Goal: Task Accomplishment & Management: Use online tool/utility

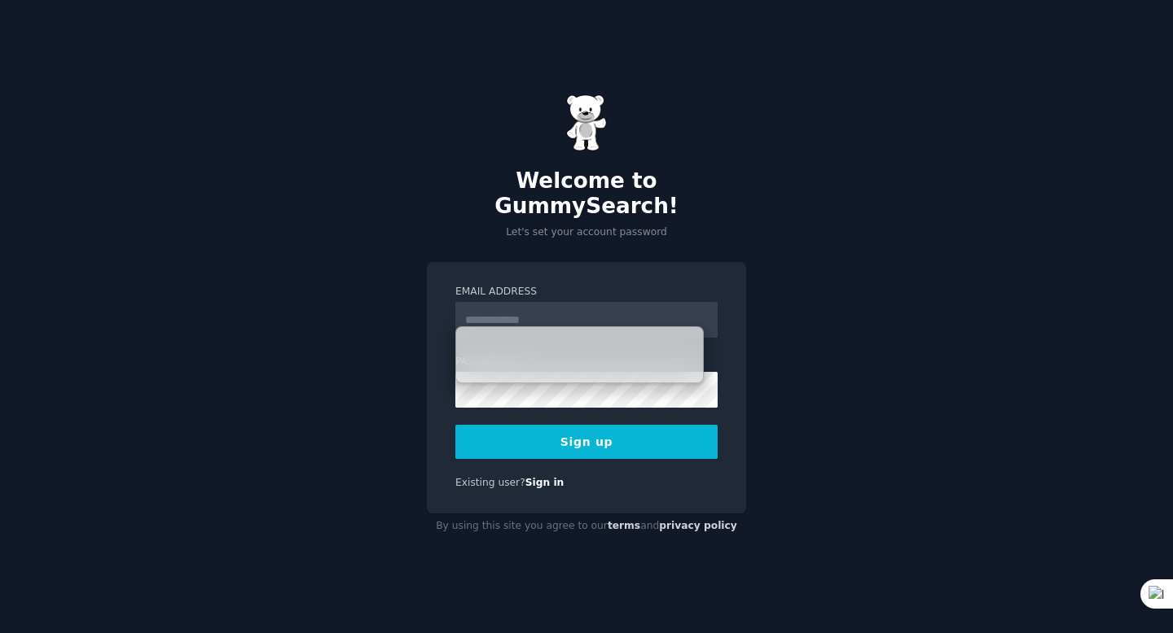
click at [531, 313] on input "Email Address" at bounding box center [586, 320] width 262 height 36
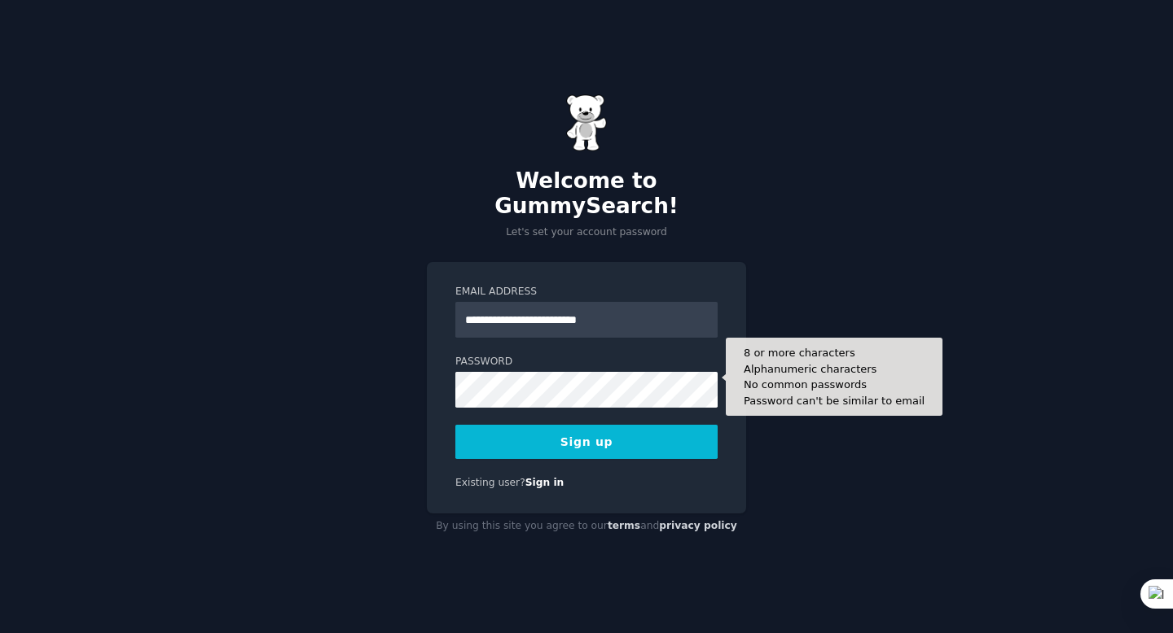
type input "**********"
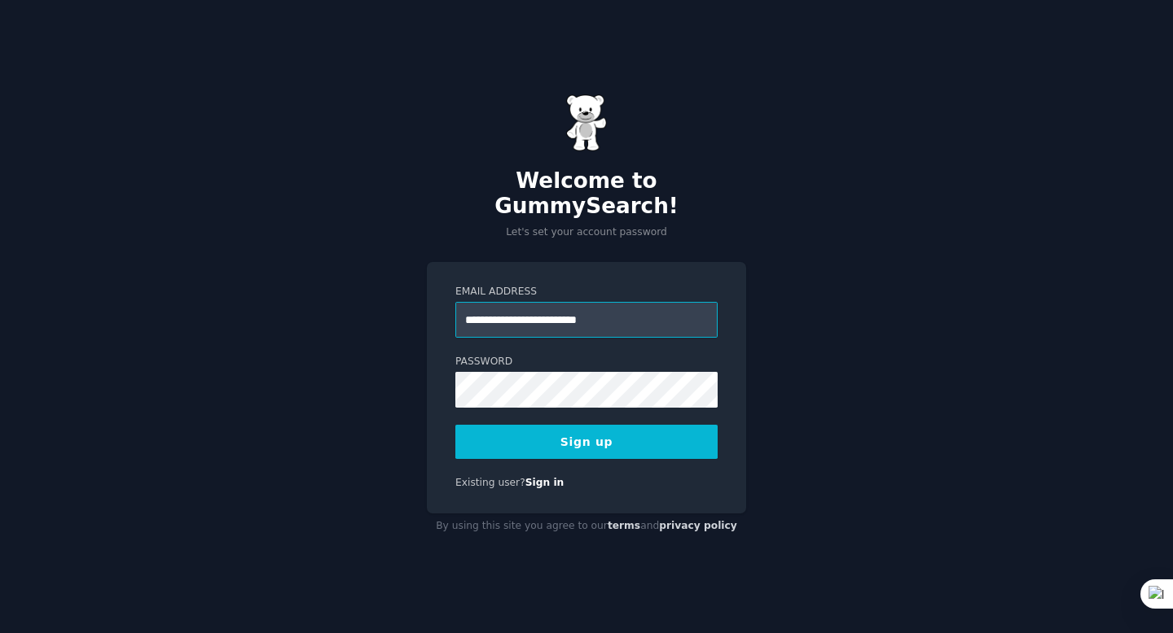
drag, startPoint x: 642, startPoint y: 309, endPoint x: 455, endPoint y: 305, distance: 186.5
click at [455, 305] on input "**********" at bounding box center [586, 320] width 262 height 36
click at [567, 425] on button "Sign up" at bounding box center [586, 442] width 262 height 34
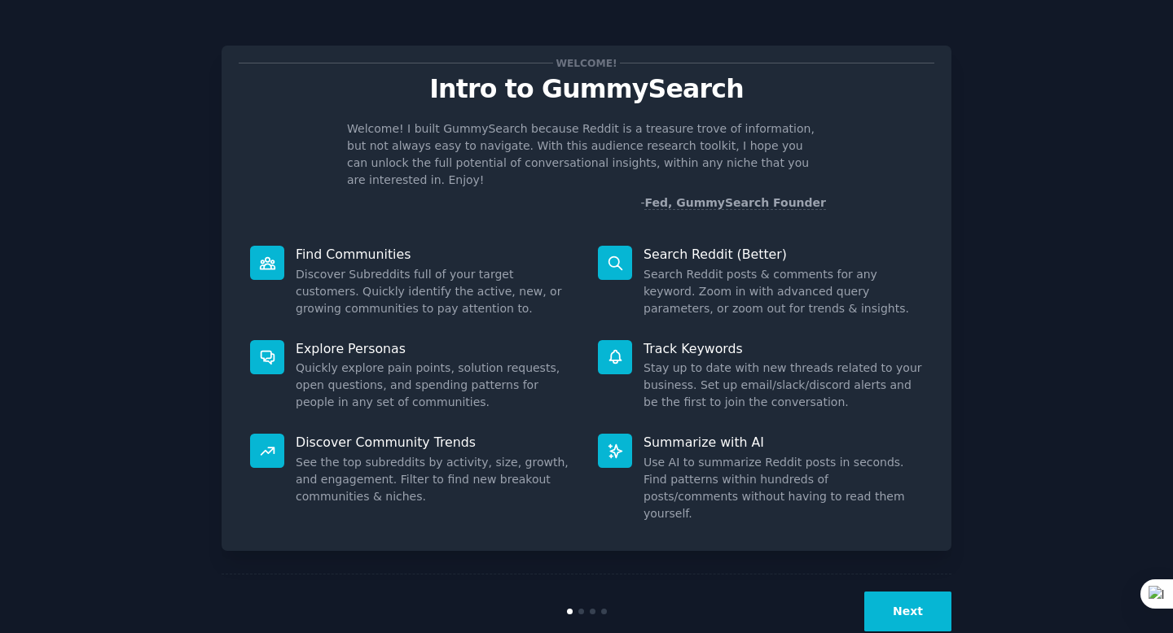
click at [925, 592] on button "Next" at bounding box center [907, 612] width 87 height 40
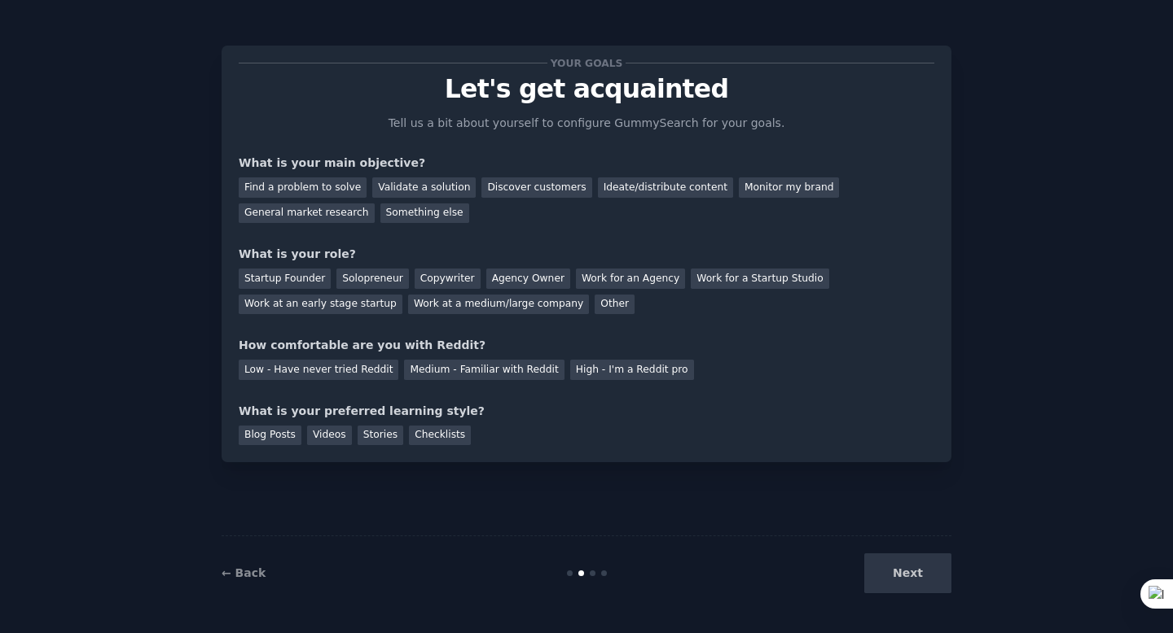
click at [918, 581] on div "Next" at bounding box center [829, 574] width 243 height 40
click at [498, 189] on div "Discover customers" at bounding box center [536, 188] width 110 height 20
click at [332, 309] on div "Work at an early stage startup" at bounding box center [321, 305] width 164 height 20
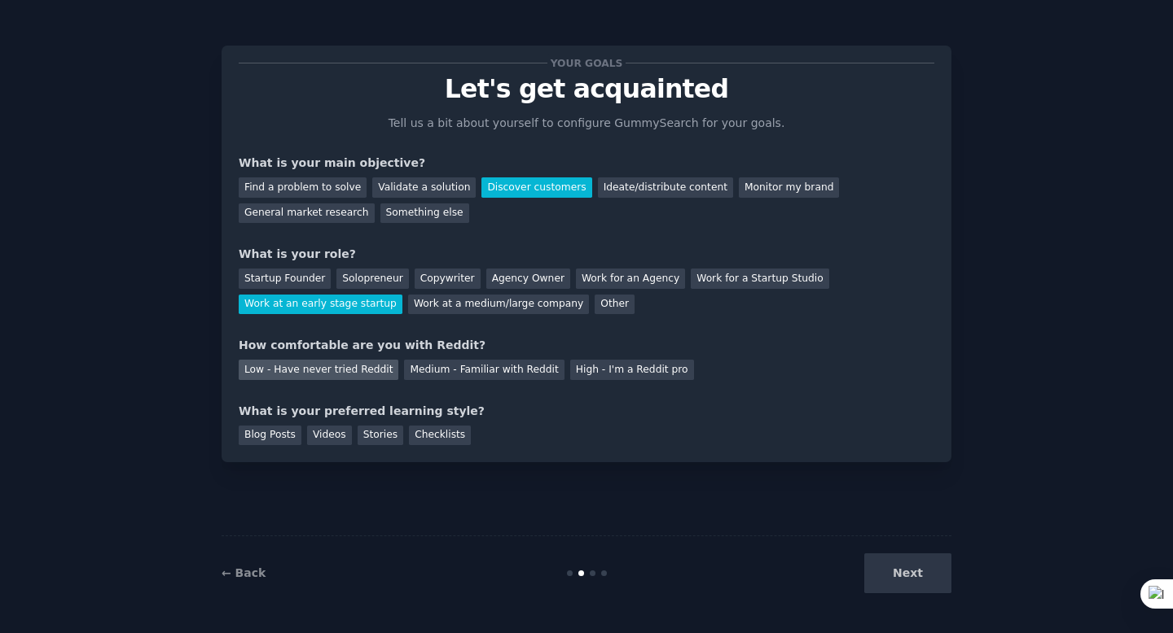
click at [375, 375] on div "Low - Have never tried Reddit" at bounding box center [319, 370] width 160 height 20
click at [335, 440] on div "Videos" at bounding box center [329, 436] width 45 height 20
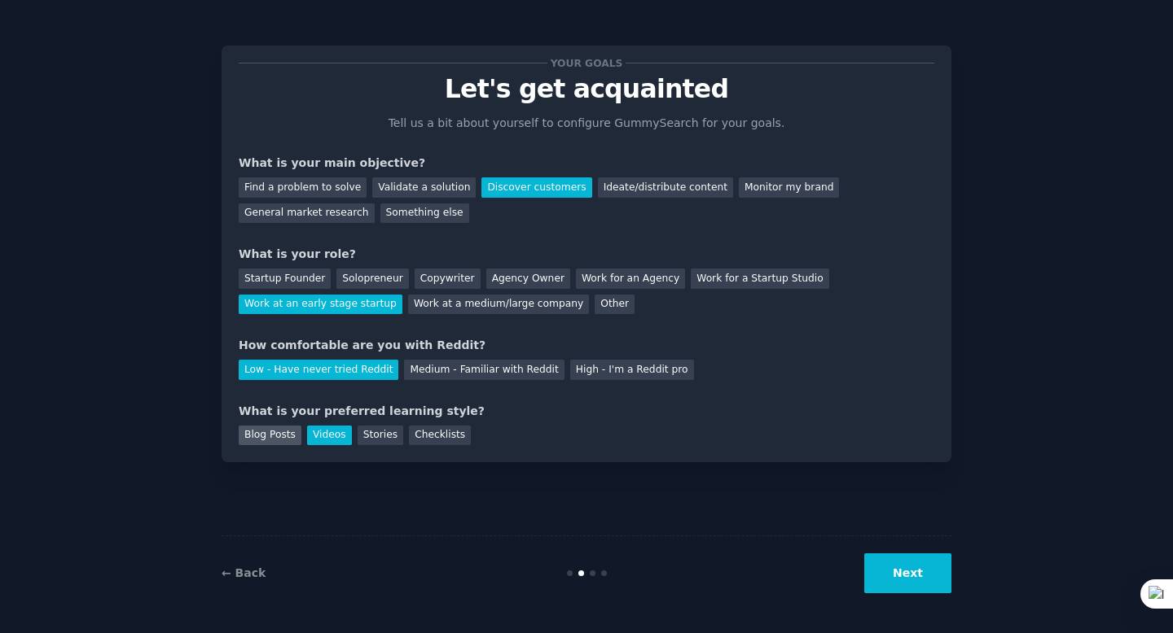
click at [285, 439] on div "Blog Posts" at bounding box center [270, 436] width 63 height 20
click at [924, 563] on button "Next" at bounding box center [907, 574] width 87 height 40
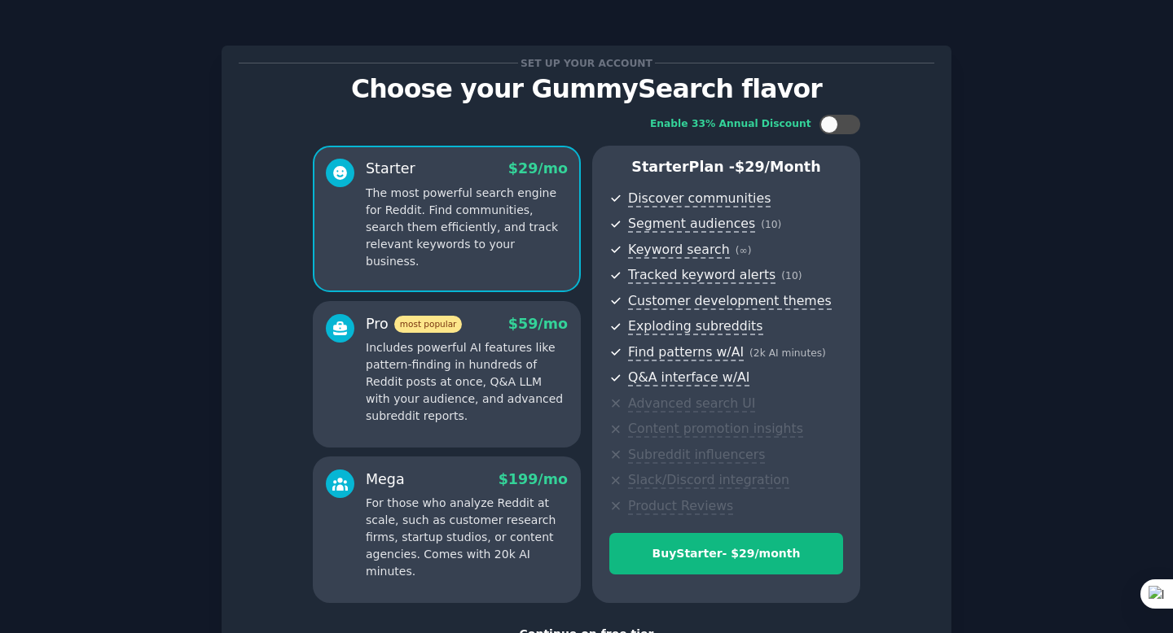
scroll to position [125, 0]
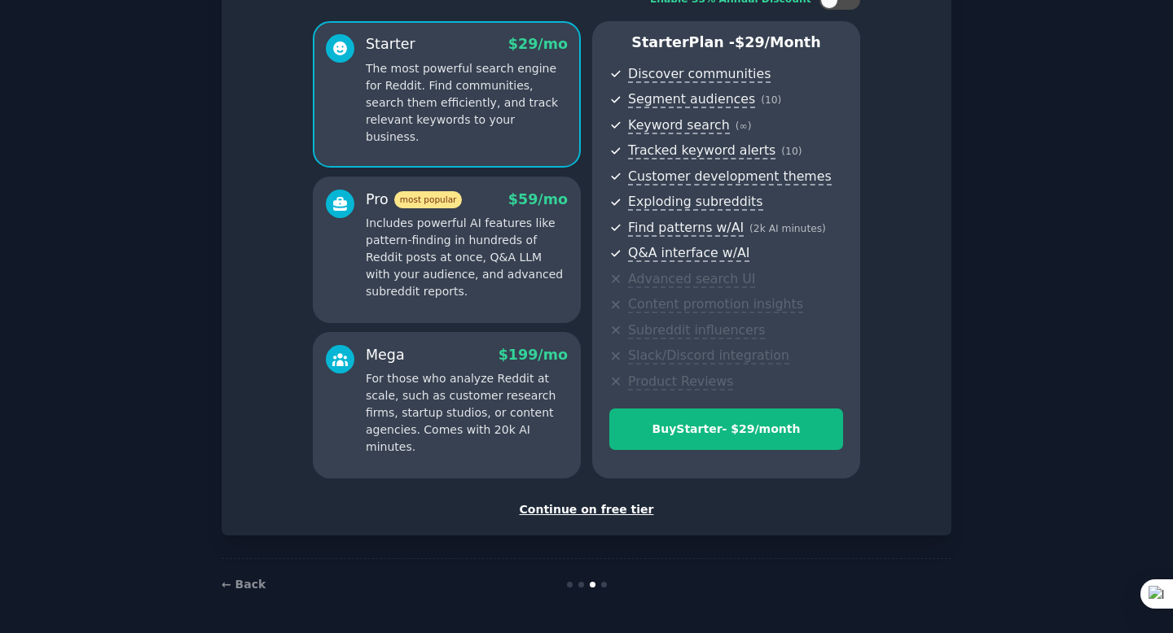
click at [603, 513] on div "Continue on free tier" at bounding box center [586, 510] width 695 height 17
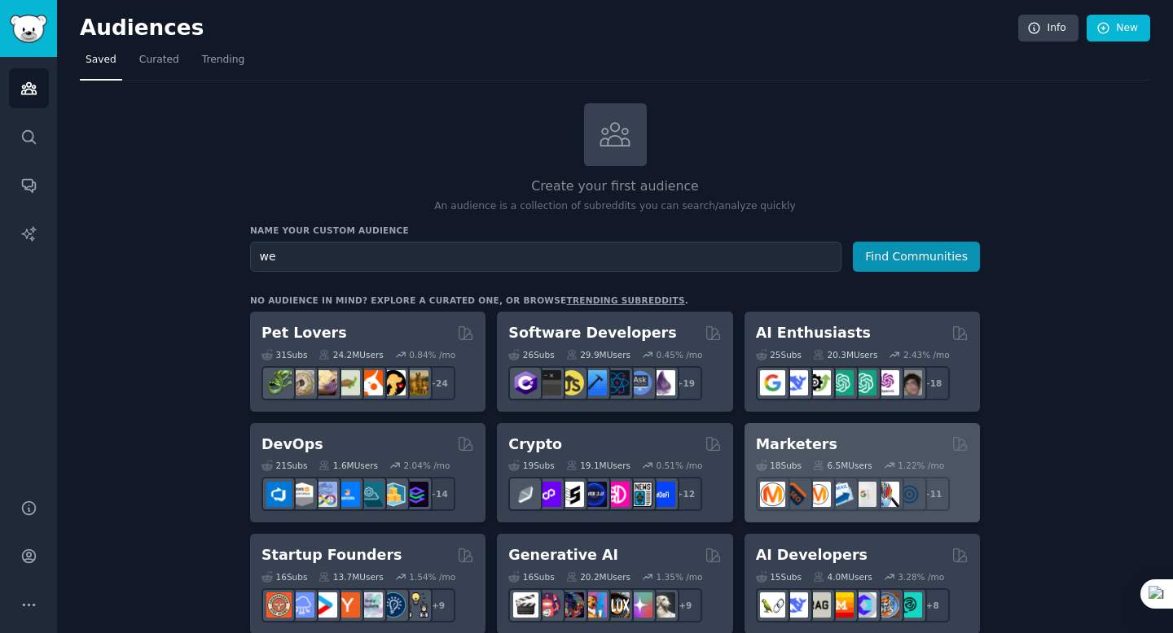
type input "w"
type input "a"
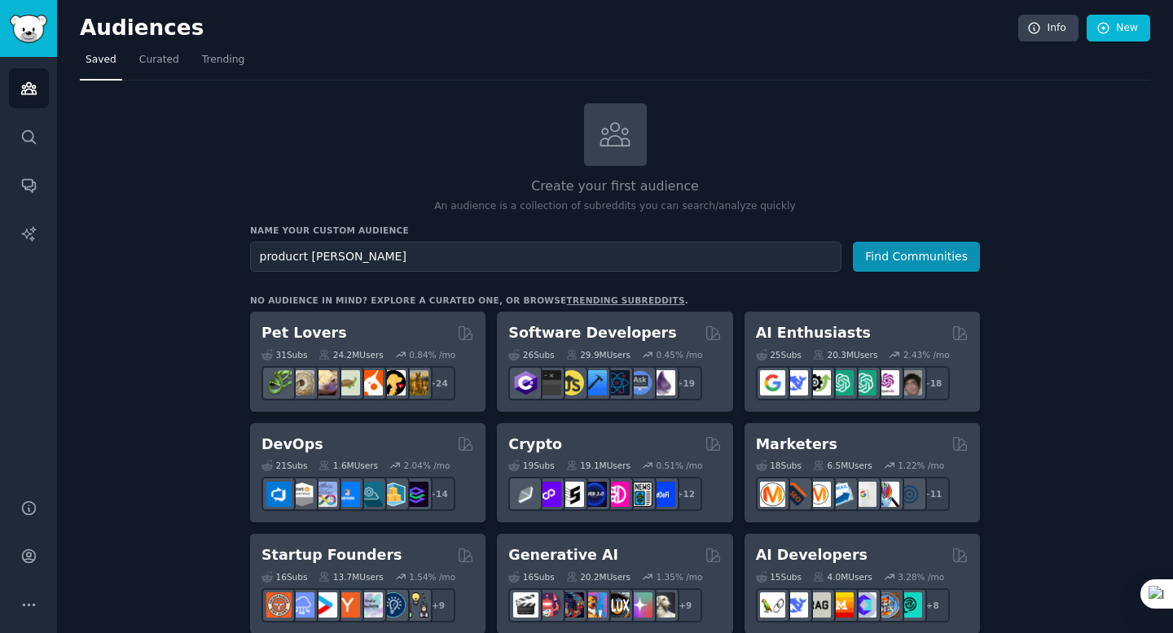
click at [300, 255] on input "producrt [PERSON_NAME]" at bounding box center [545, 257] width 591 height 30
type input "producrt [PERSON_NAME]"
click at [853, 242] on button "Find Communities" at bounding box center [916, 257] width 127 height 30
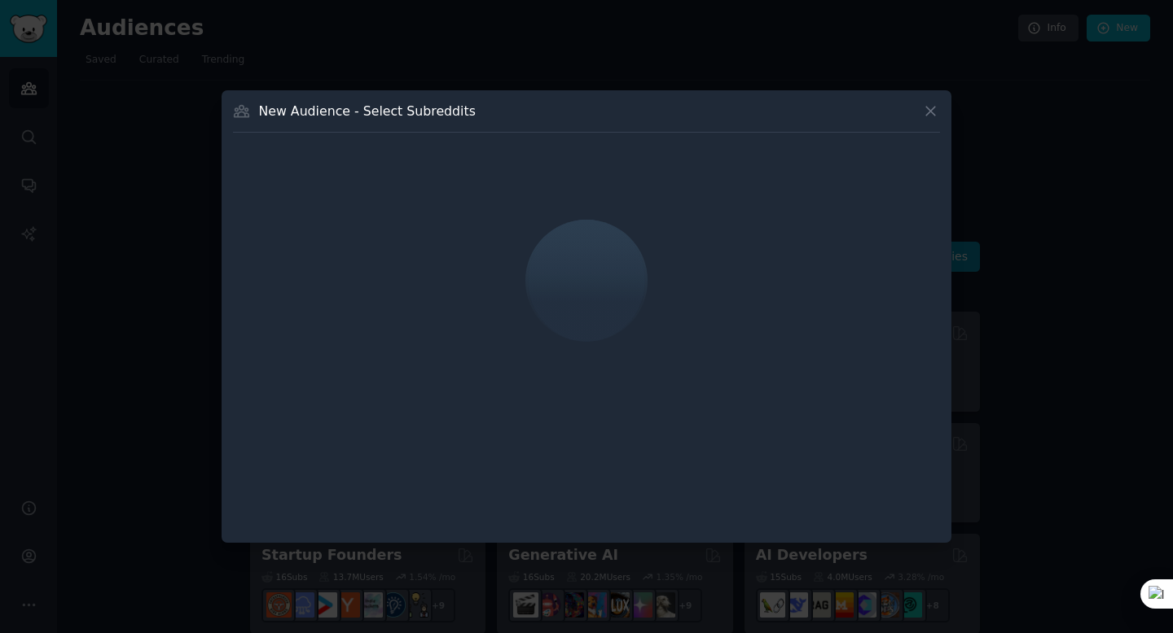
click at [928, 115] on icon at bounding box center [930, 111] width 17 height 17
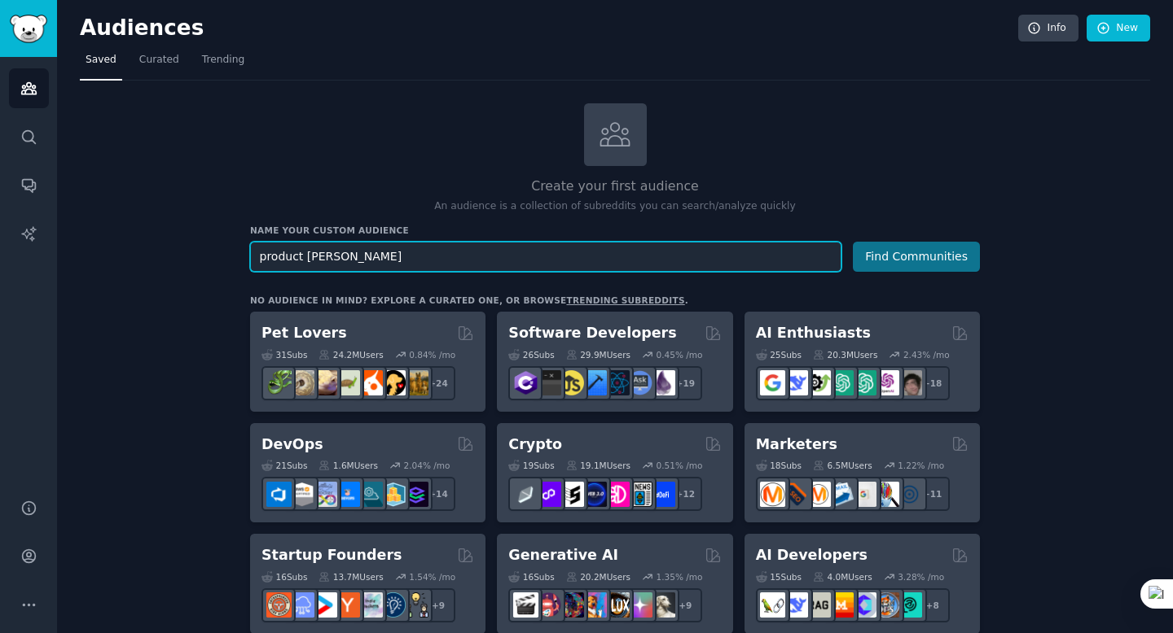
type input "product [PERSON_NAME]"
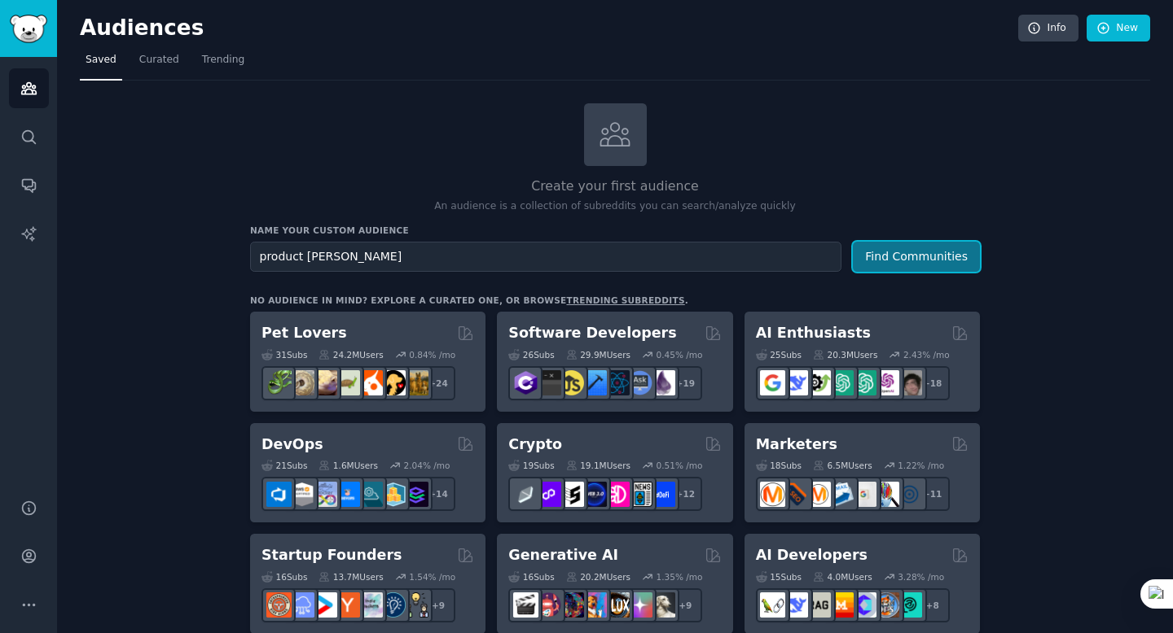
click at [891, 265] on button "Find Communities" at bounding box center [916, 257] width 127 height 30
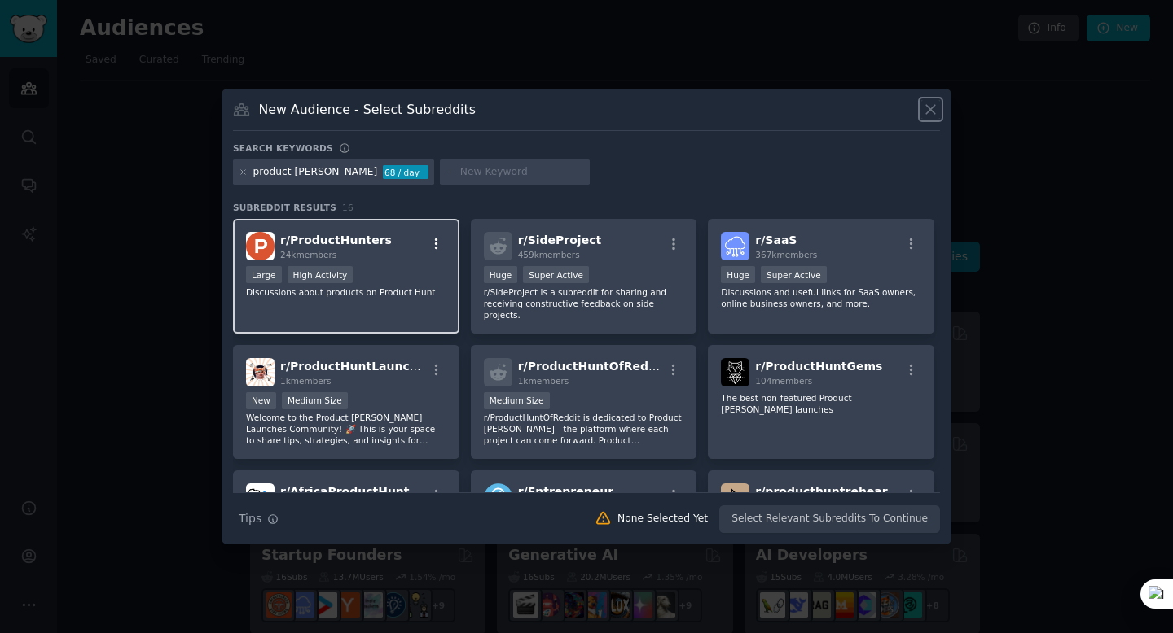
click at [435, 244] on icon "button" at bounding box center [436, 244] width 3 height 11
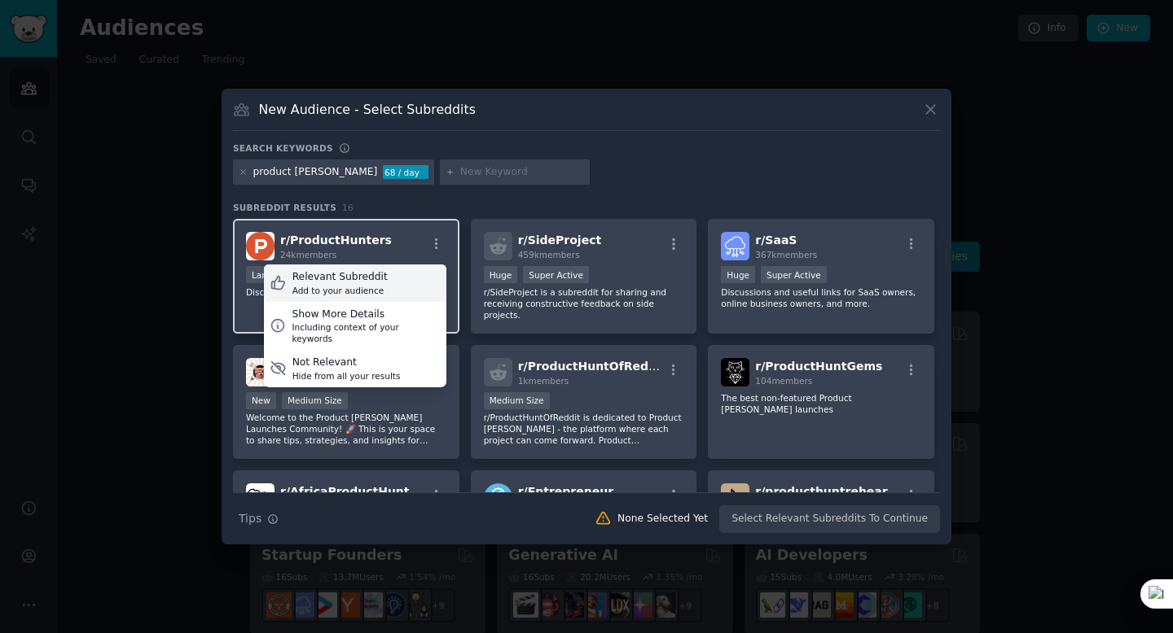
click at [372, 282] on div "Relevant Subreddit" at bounding box center [339, 277] width 95 height 15
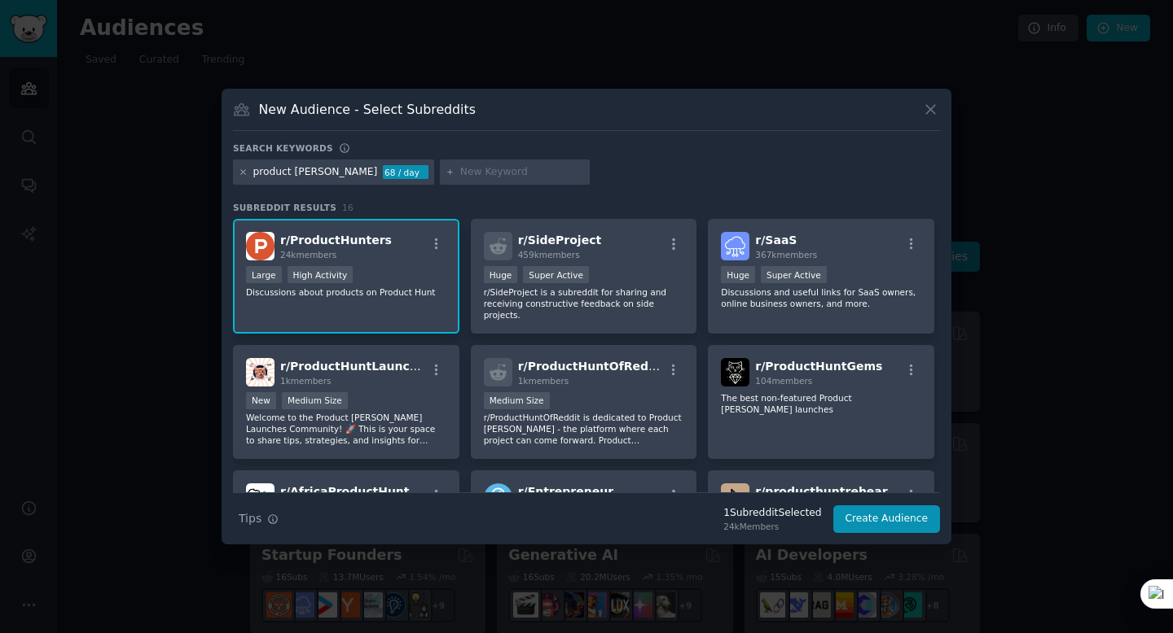
click at [244, 173] on icon at bounding box center [243, 172] width 9 height 9
